Goal: Task Accomplishment & Management: Use online tool/utility

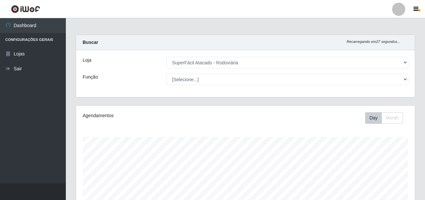
select select "400"
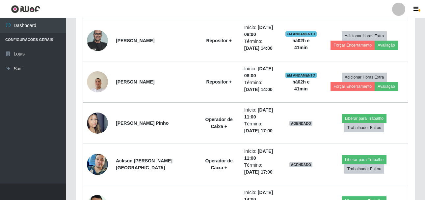
scroll to position [713, 0]
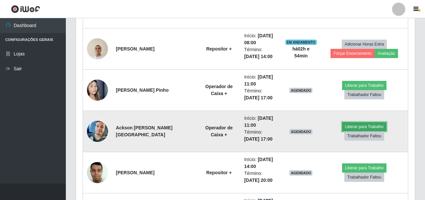
click at [342, 129] on button "Liberar para Trabalho" at bounding box center [364, 126] width 44 height 9
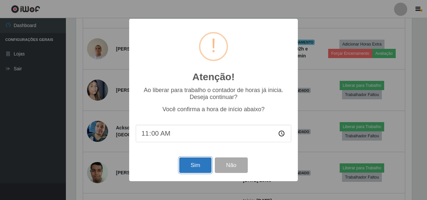
click at [186, 166] on button "Sim" at bounding box center [195, 164] width 32 height 15
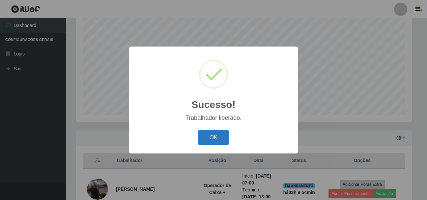
click at [211, 138] on button "OK" at bounding box center [213, 136] width 31 height 15
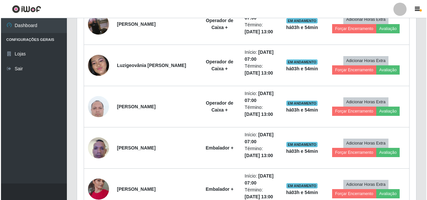
scroll to position [318, 0]
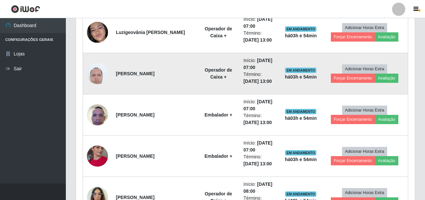
click at [97, 75] on img at bounding box center [97, 73] width 21 height 28
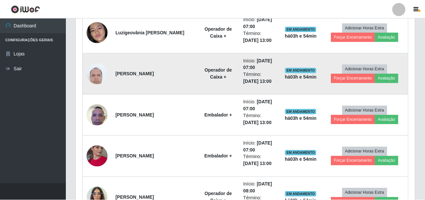
scroll to position [137, 336]
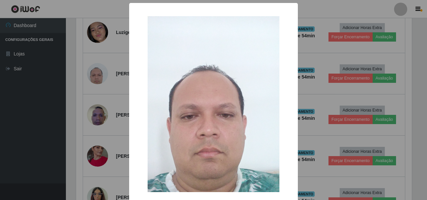
click at [20, 111] on div "× OK Cancel" at bounding box center [213, 100] width 427 height 200
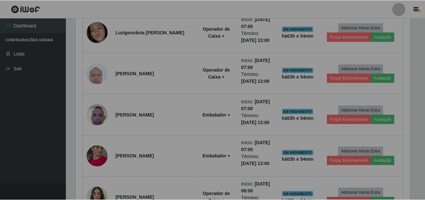
scroll to position [137, 339]
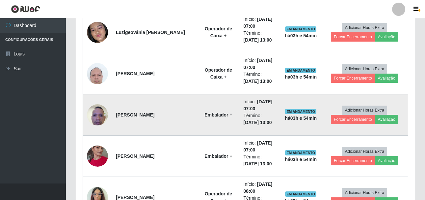
click at [96, 122] on img at bounding box center [97, 114] width 21 height 28
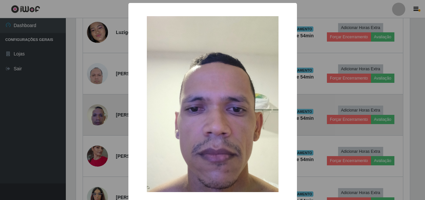
scroll to position [137, 336]
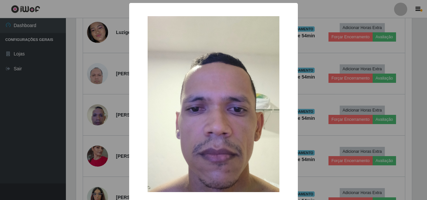
click at [53, 120] on div "× OK Cancel" at bounding box center [213, 100] width 427 height 200
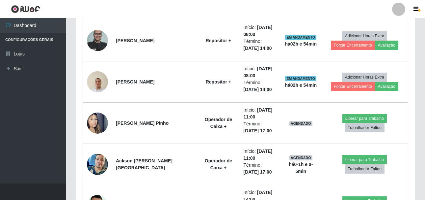
scroll to position [713, 0]
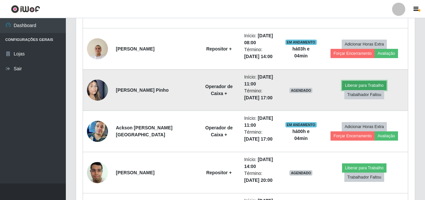
click at [342, 88] on button "Liberar para Trabalho" at bounding box center [364, 85] width 44 height 9
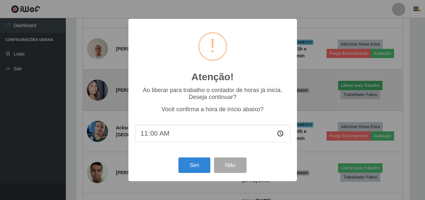
scroll to position [137, 336]
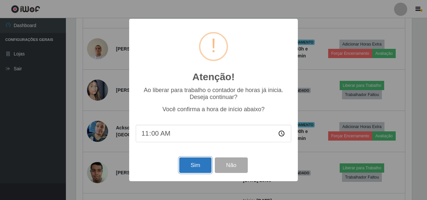
click at [184, 167] on button "Sim" at bounding box center [195, 164] width 32 height 15
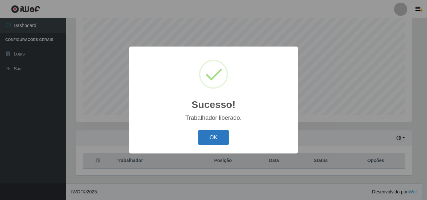
click at [206, 139] on button "OK" at bounding box center [213, 136] width 31 height 15
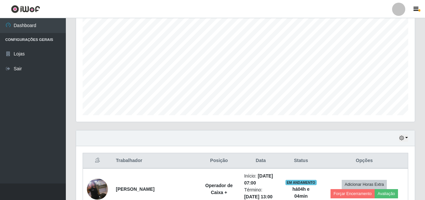
scroll to position [137, 339]
